Goal: Task Accomplishment & Management: Complete application form

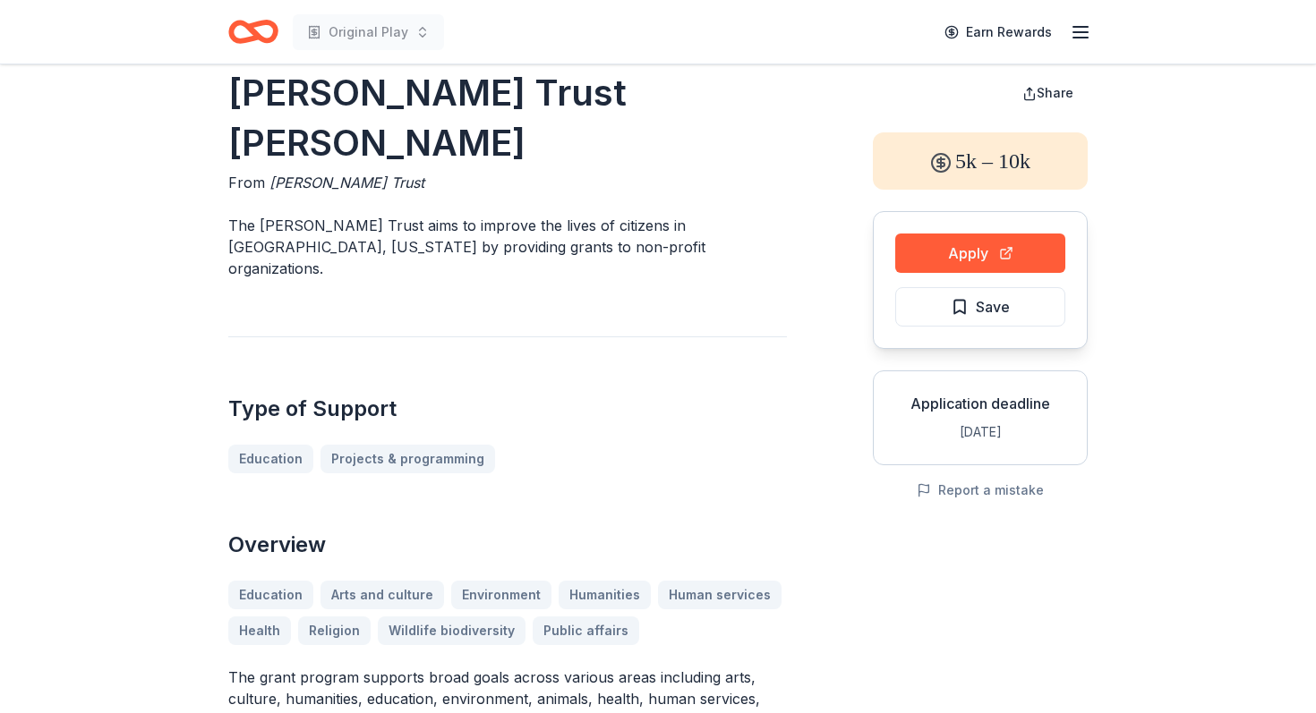
scroll to position [30, 0]
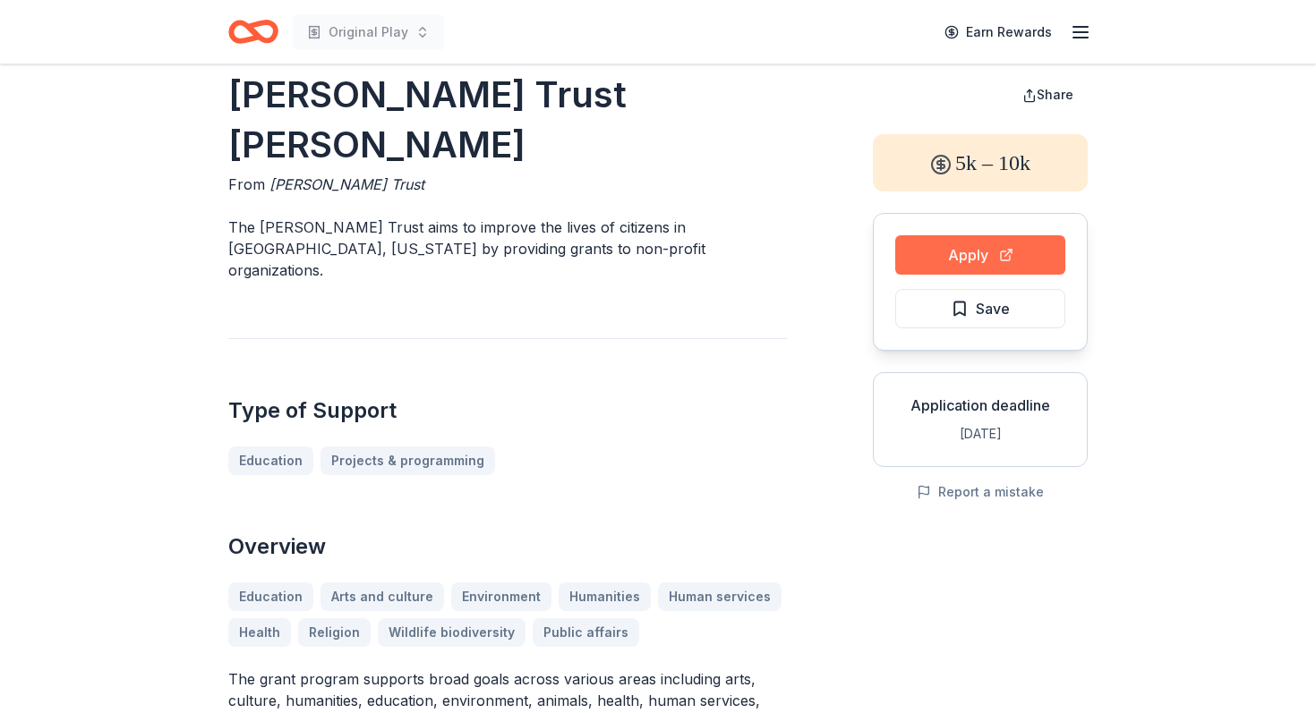
click at [991, 226] on button "Apply" at bounding box center [980, 254] width 170 height 39
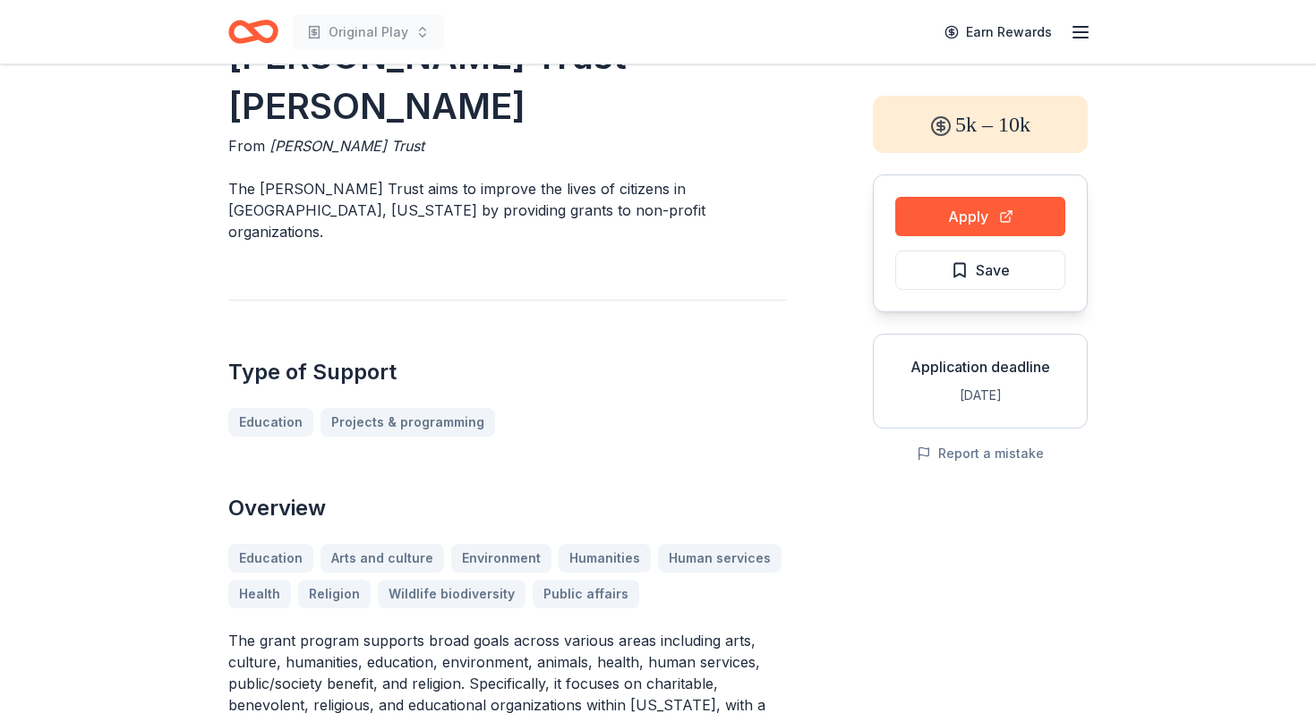
scroll to position [0, 0]
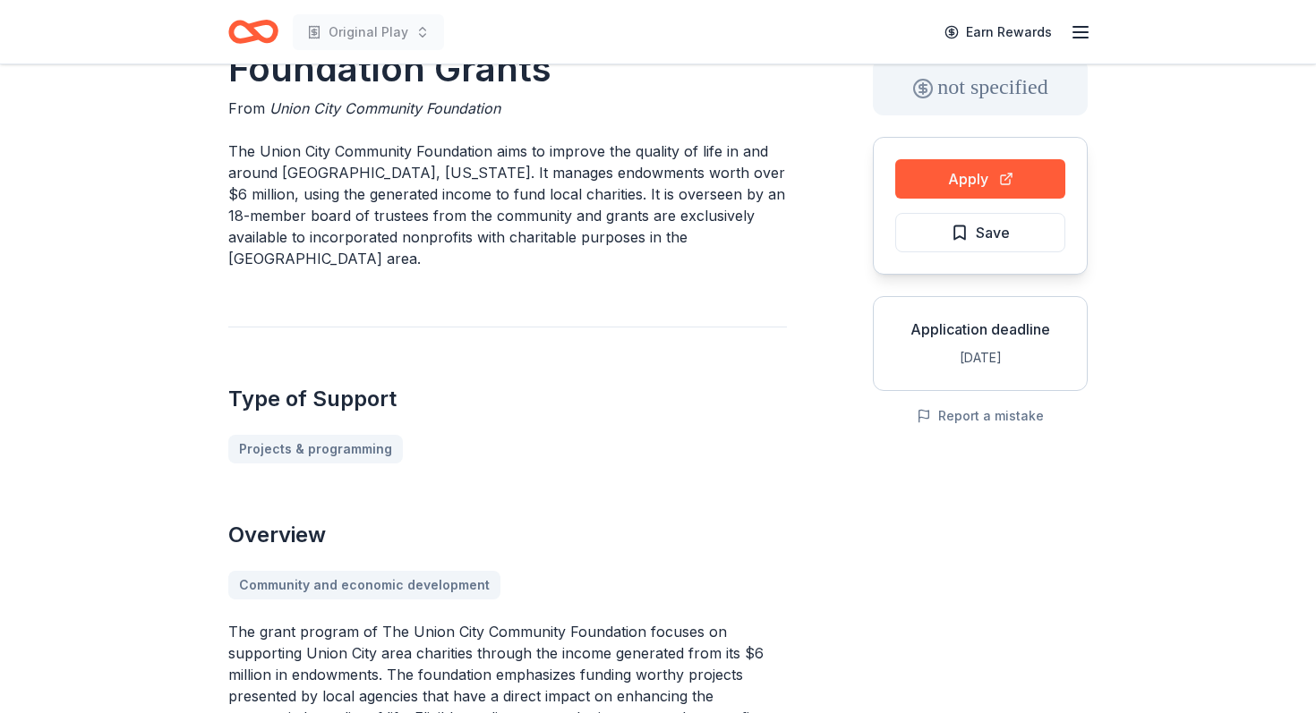
scroll to position [115, 0]
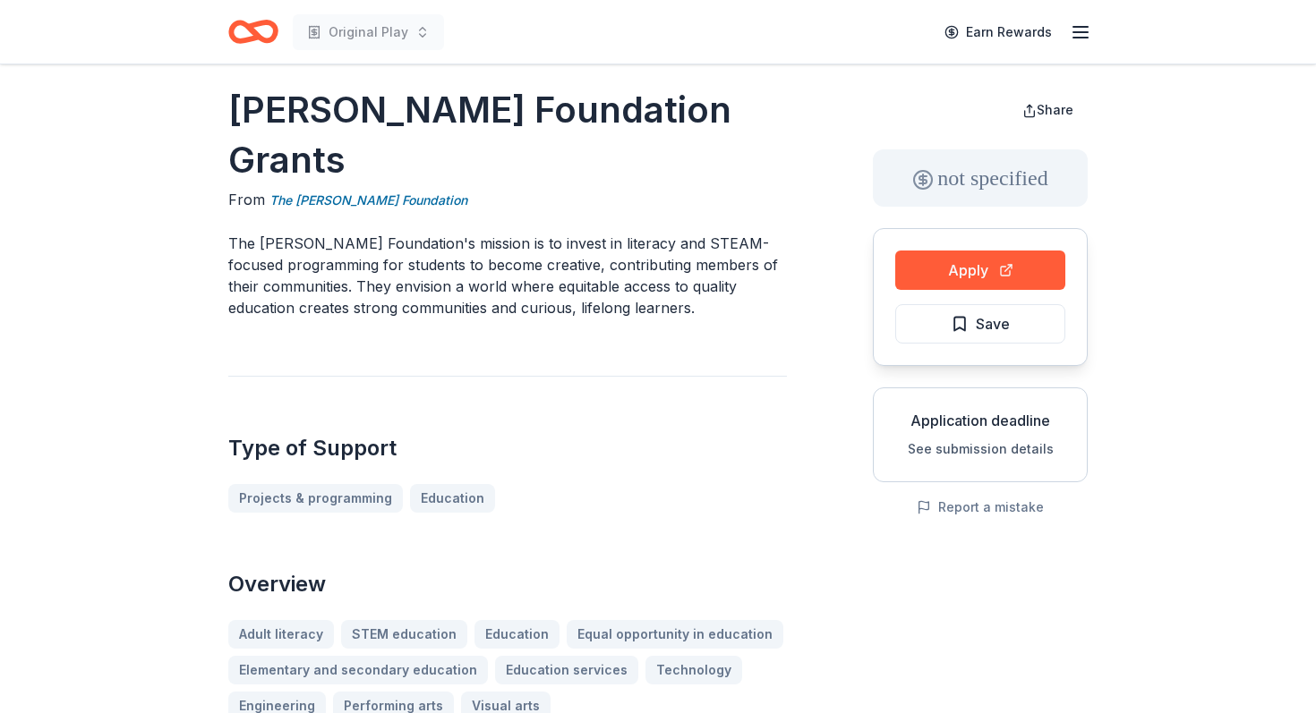
scroll to position [23, 0]
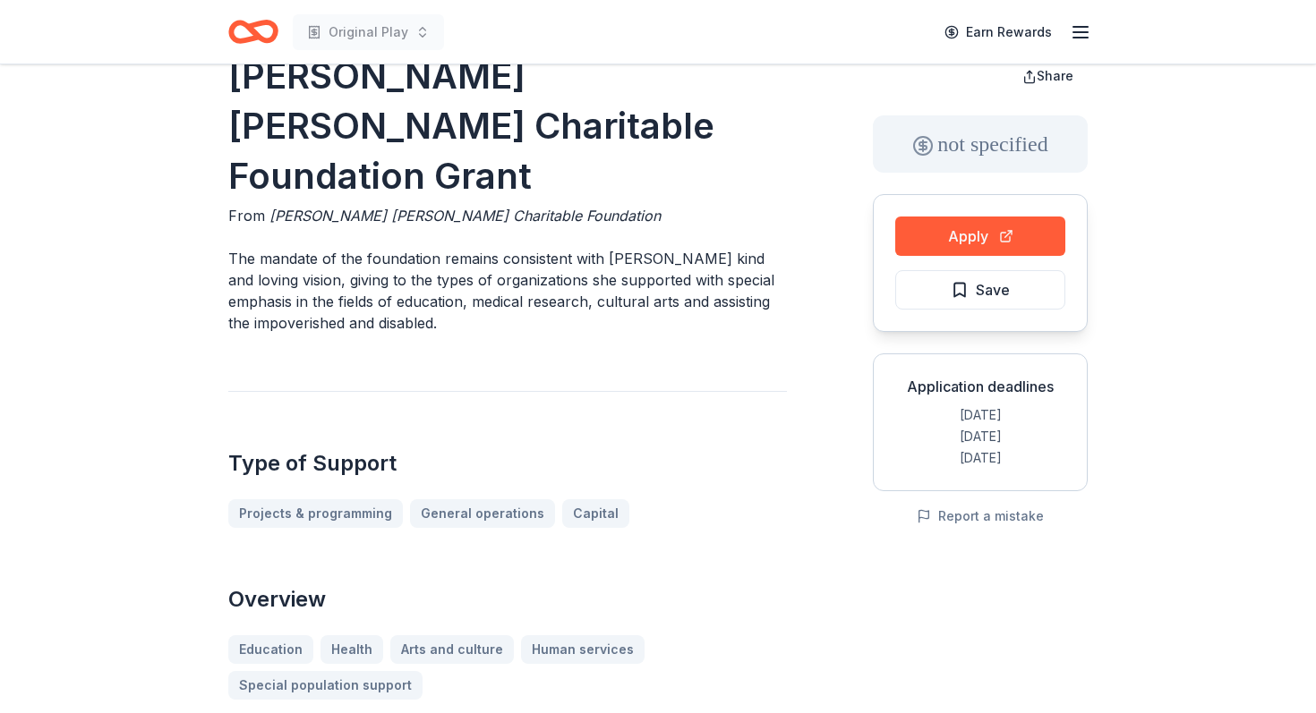
scroll to position [60, 0]
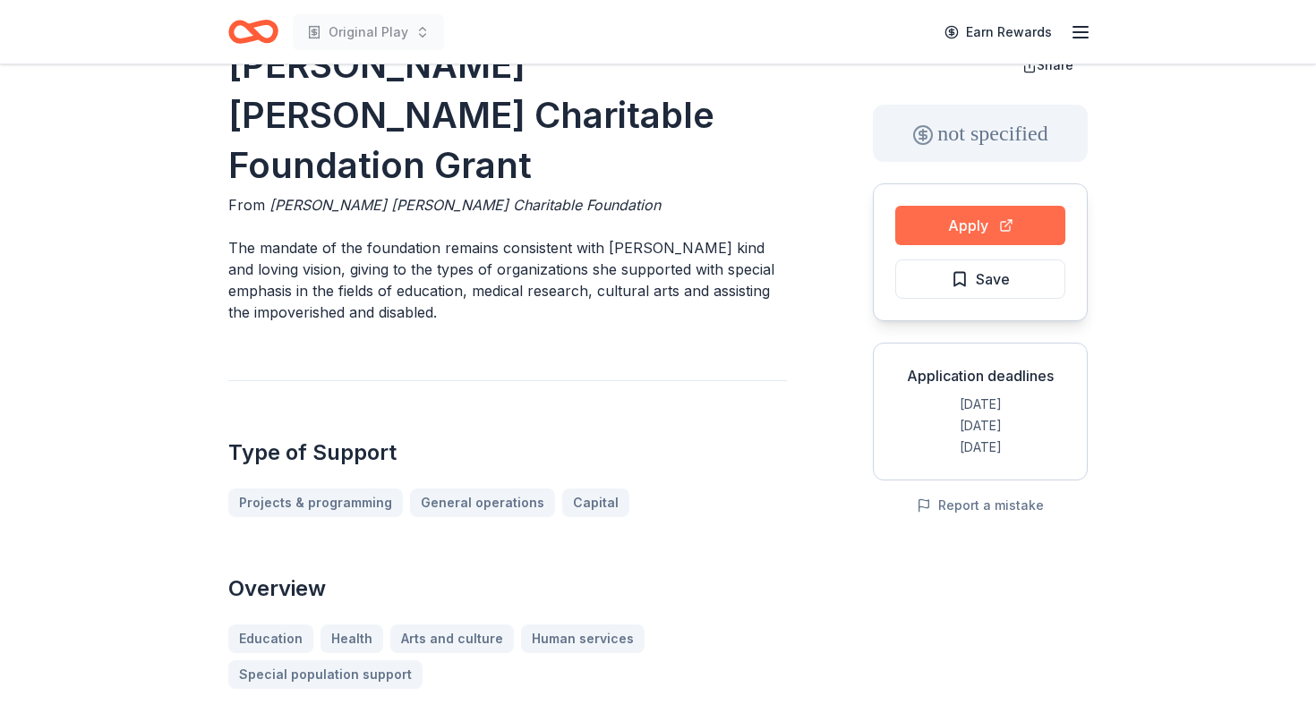
click at [959, 222] on button "Apply" at bounding box center [980, 225] width 170 height 39
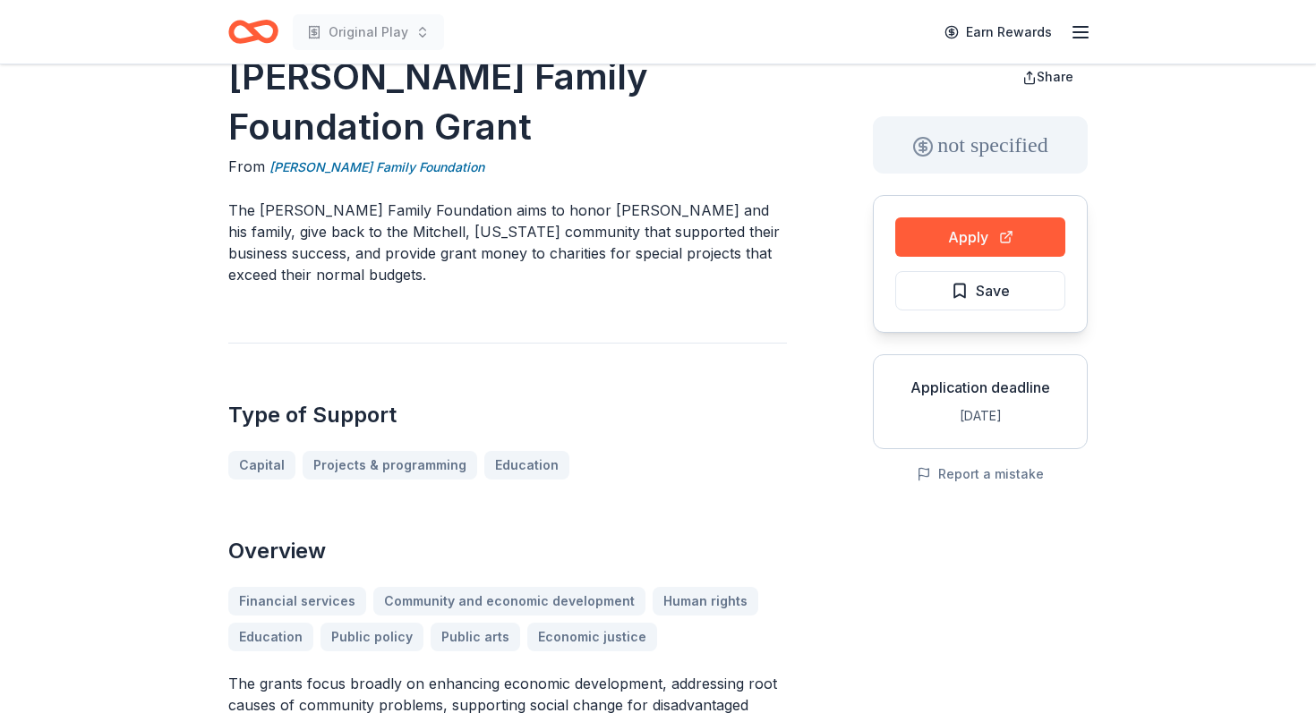
scroll to position [49, 0]
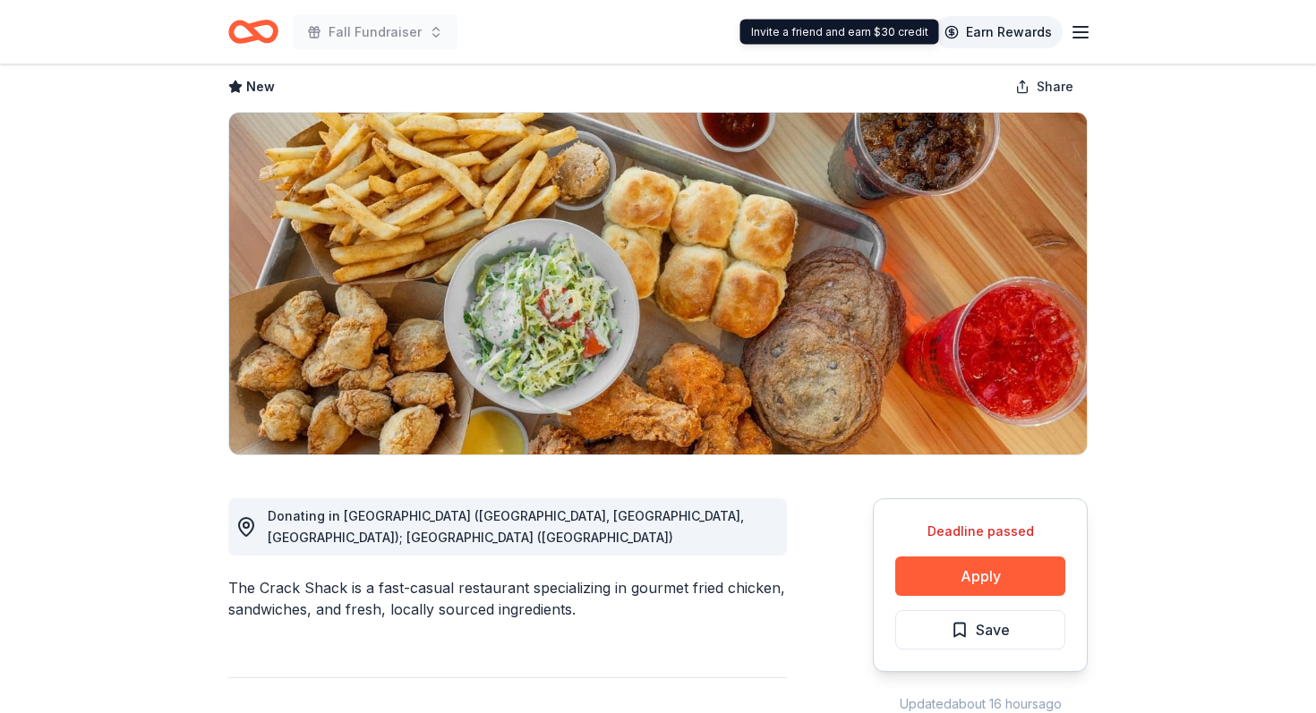
scroll to position [89, 0]
